Goal: Task Accomplishment & Management: Manage account settings

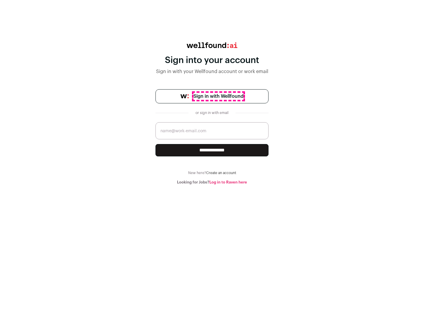
click at [218, 96] on span "Sign in with Wellfound" at bounding box center [219, 96] width 50 height 7
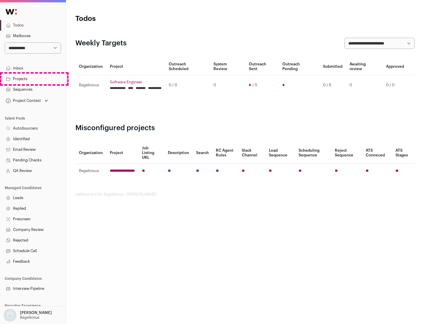
click at [33, 79] on link "Projects" at bounding box center [33, 79] width 66 height 11
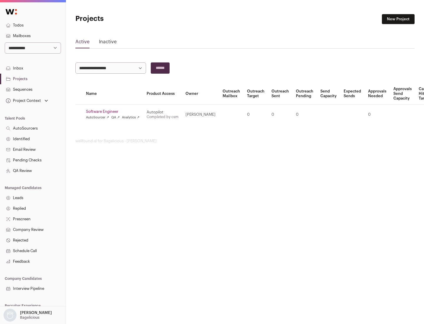
click at [115, 112] on link "Software Engineer" at bounding box center [113, 111] width 54 height 5
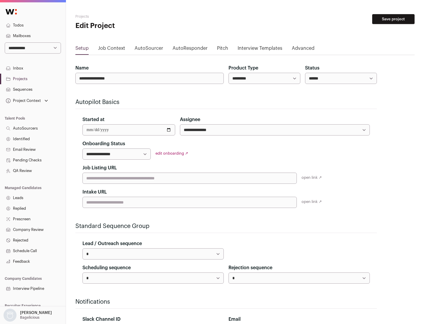
click at [394, 19] on button "Save project" at bounding box center [393, 19] width 42 height 10
